Goal: Task Accomplishment & Management: Use online tool/utility

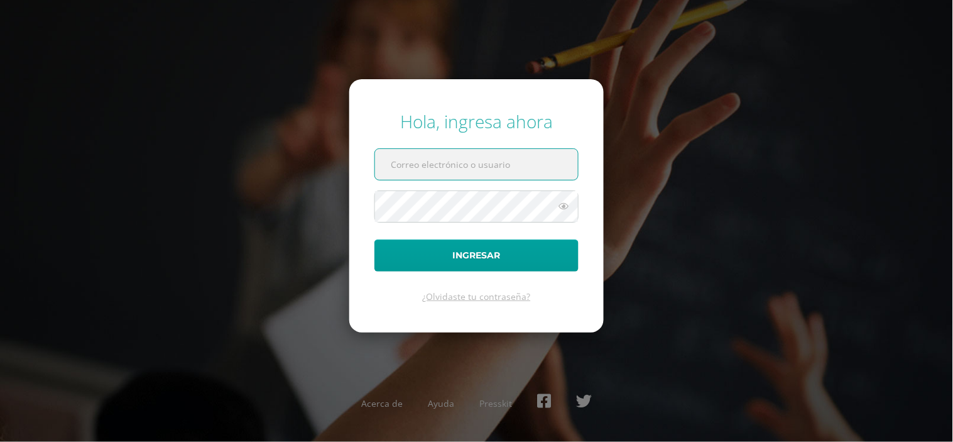
click at [452, 165] on input "text" at bounding box center [476, 164] width 203 height 31
type input "[PERSON_NAME][DOMAIN_NAME][EMAIL_ADDRESS][DOMAIN_NAME]"
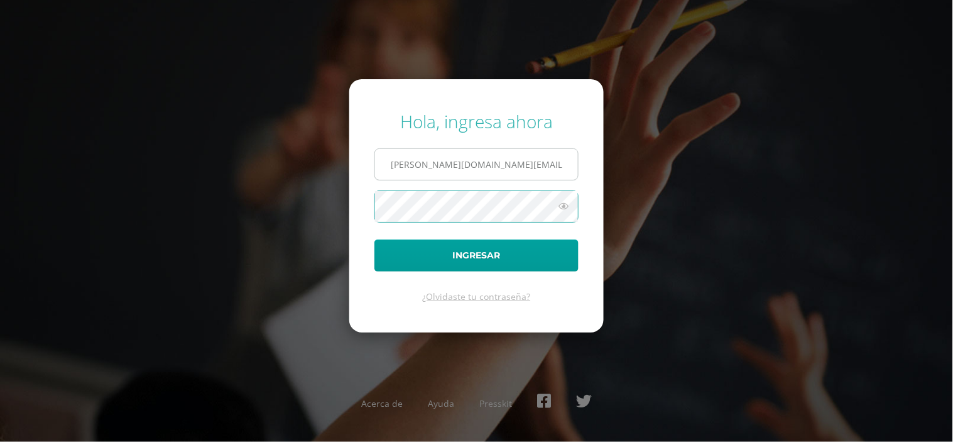
click at [374, 239] on button "Ingresar" at bounding box center [476, 255] width 204 height 32
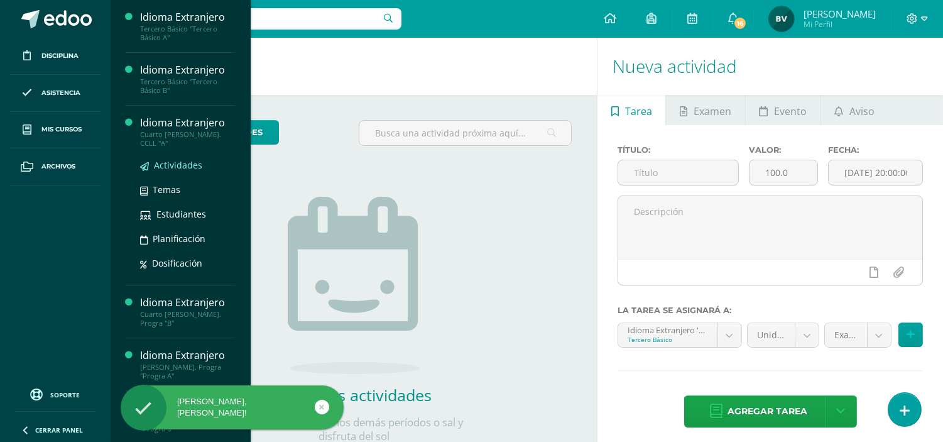
click at [183, 159] on span "Actividades" at bounding box center [178, 165] width 48 height 12
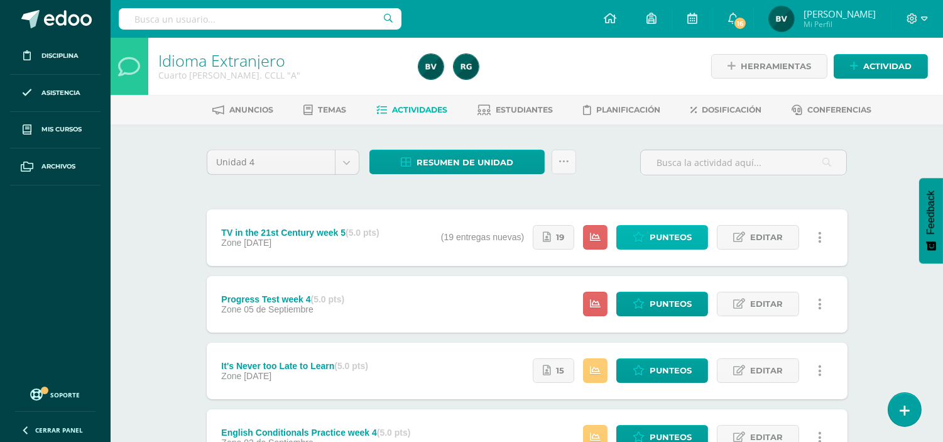
click at [667, 236] on span "Punteos" at bounding box center [671, 237] width 42 height 23
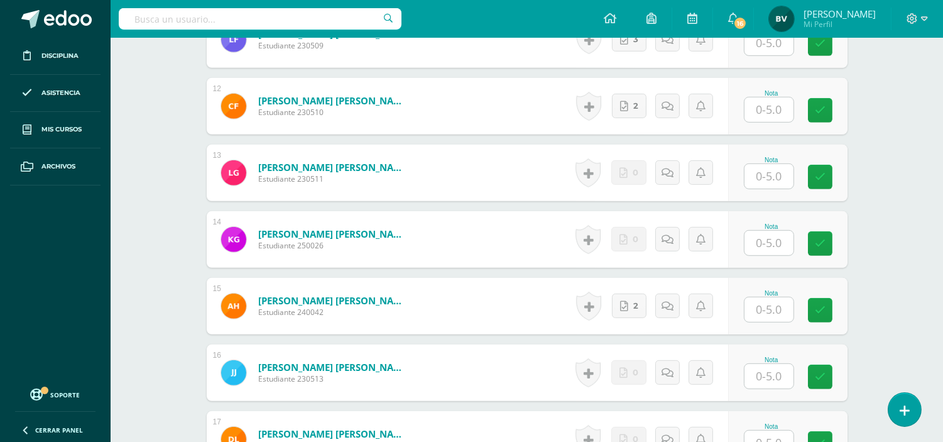
scroll to position [1116, 0]
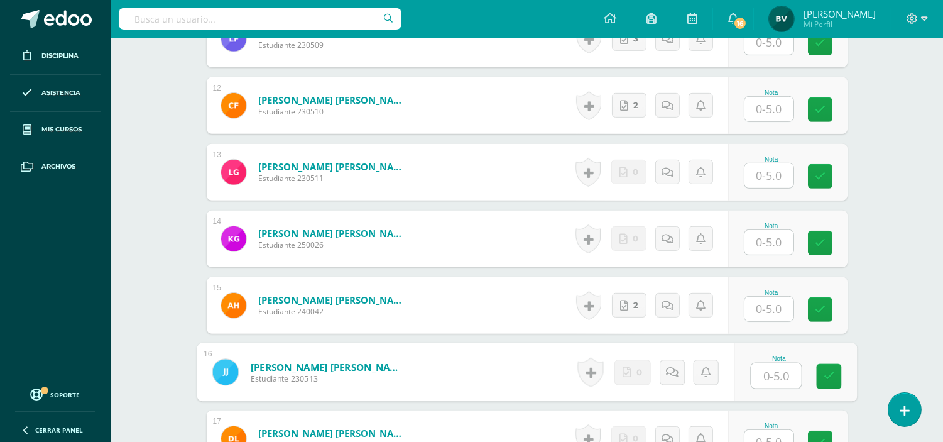
click at [784, 376] on input "text" at bounding box center [776, 375] width 50 height 25
type input "5"
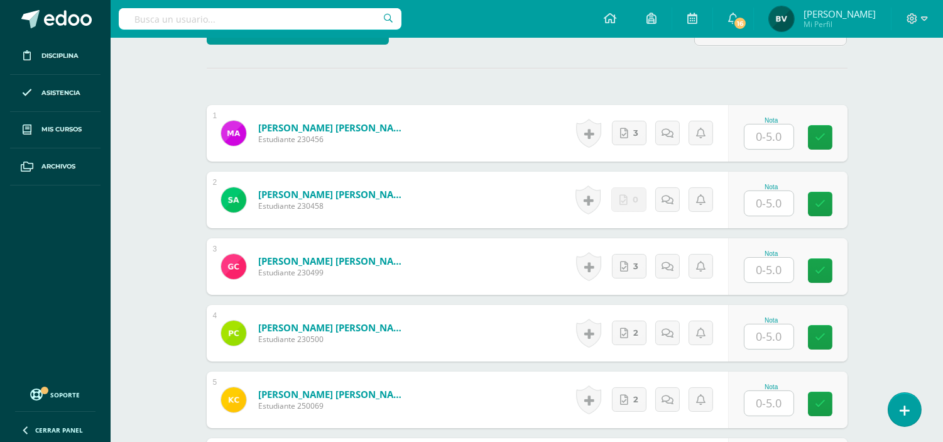
scroll to position [0, 0]
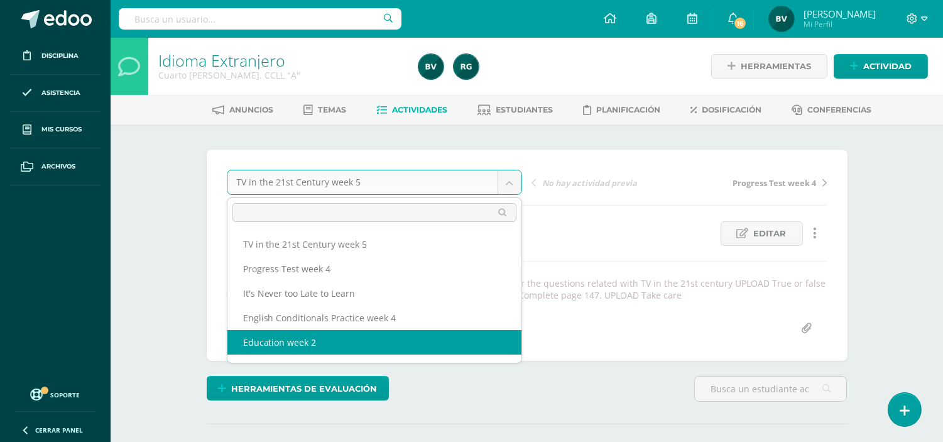
select select "/dashboard/teacher/grade-activity/107942/"
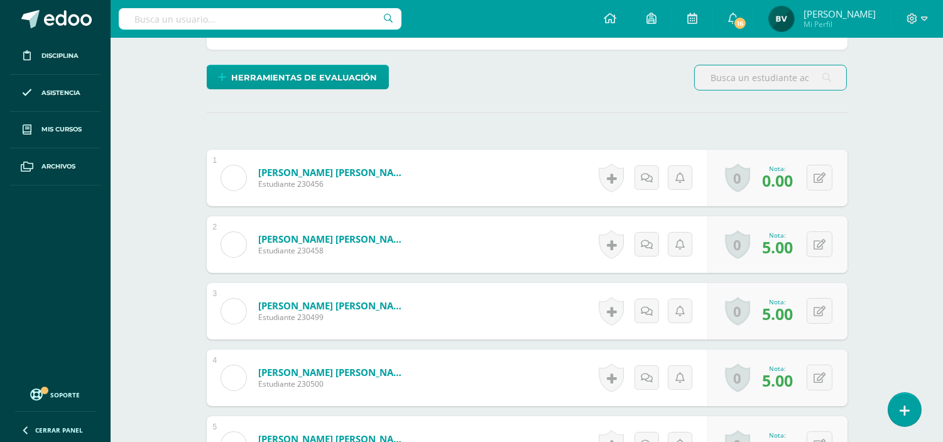
scroll to position [300, 0]
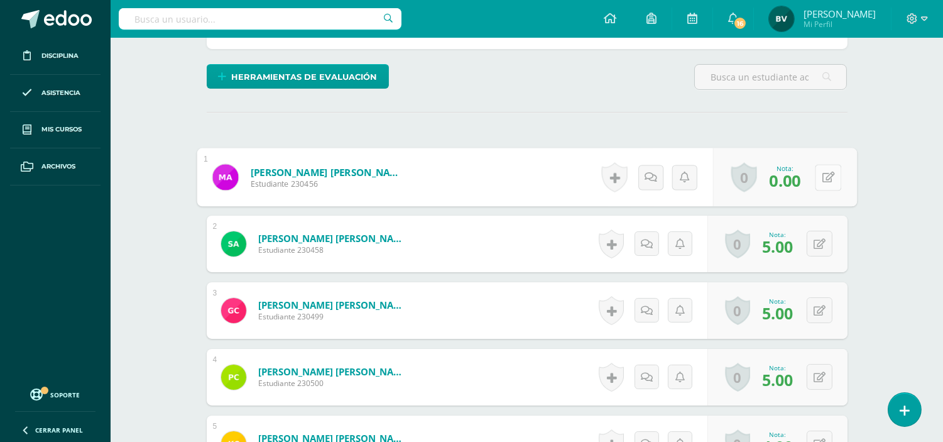
click at [815, 188] on button at bounding box center [828, 177] width 26 height 26
type input "3"
